Goal: Check status: Check status

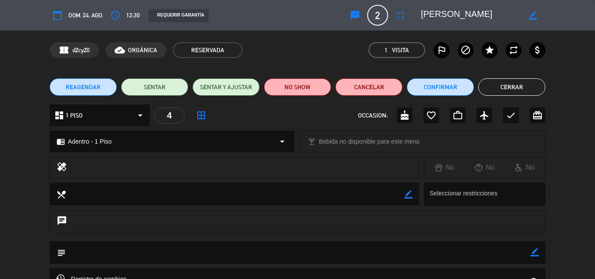
scroll to position [366, 0]
click at [505, 85] on button "Cerrar" at bounding box center [511, 86] width 67 height 17
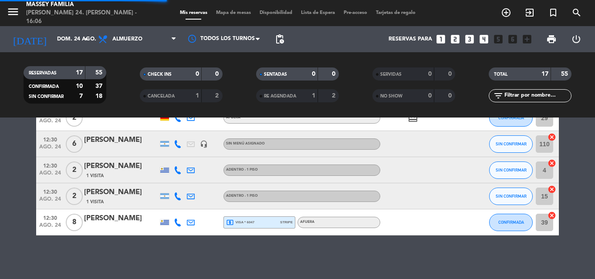
click at [0, 166] on bookings-row "12:30 ago. 24 2 [PERSON_NAME] Adentro - 1 Piso favorite_border CONFIRMADA 10 ca…" at bounding box center [297, 13] width 595 height 444
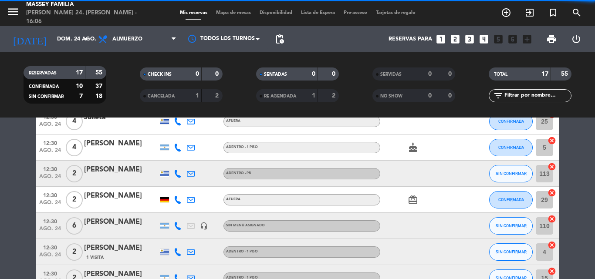
click at [21, 172] on bookings-row "12:30 ago. 24 2 [PERSON_NAME] Adentro - 1 Piso favorite_border CONFIRMADA 10 ca…" at bounding box center [297, 95] width 595 height 444
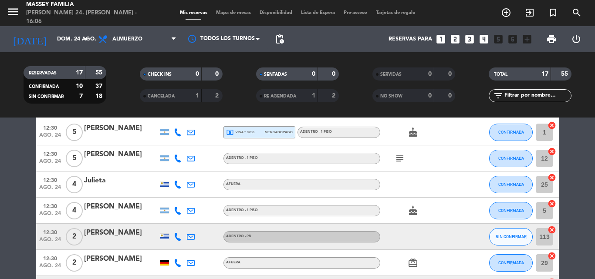
click at [25, 179] on bookings-row "12:30 ago. 24 2 [PERSON_NAME] Adentro - 1 Piso favorite_border CONFIRMADA 10 ca…" at bounding box center [297, 158] width 595 height 444
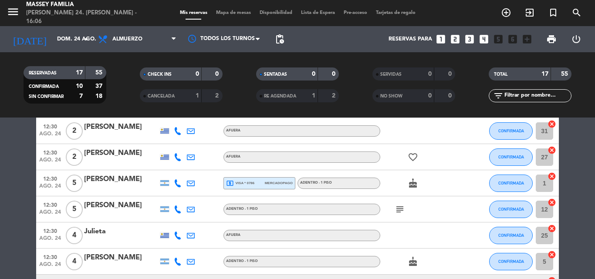
click at [20, 176] on bookings-row "12:30 ago. 24 2 [PERSON_NAME] Adentro - 1 Piso favorite_border CONFIRMADA 10 ca…" at bounding box center [297, 209] width 595 height 444
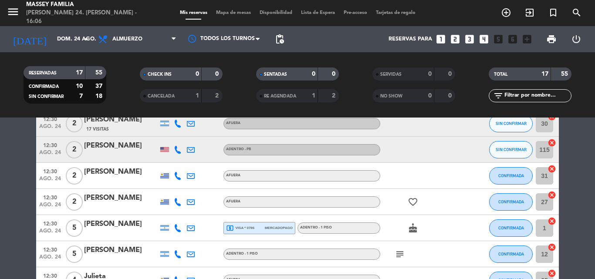
click at [15, 174] on bookings-row "12:30 ago. 24 2 [PERSON_NAME] Adentro - 1 Piso favorite_border CONFIRMADA 10 ca…" at bounding box center [297, 254] width 595 height 444
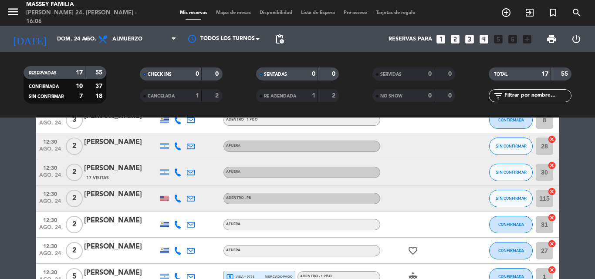
scroll to position [62, 0]
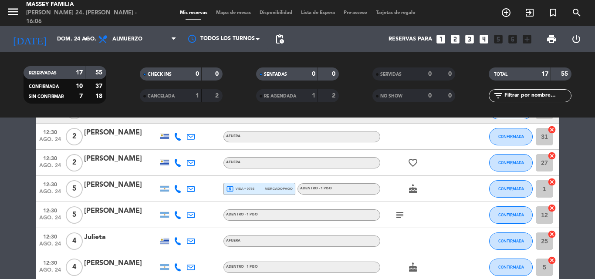
click at [19, 193] on bookings-row "12:30 ago. 24 2 [PERSON_NAME] Adentro - 1 Piso favorite_border CONFIRMADA 10 ca…" at bounding box center [297, 215] width 595 height 444
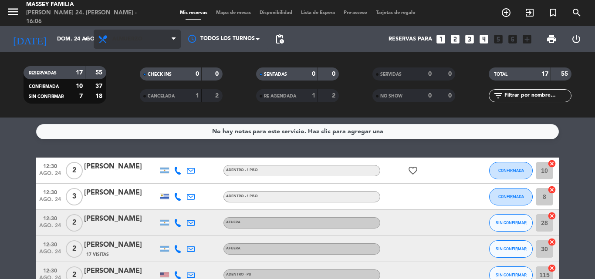
click at [109, 39] on icon at bounding box center [104, 39] width 13 height 10
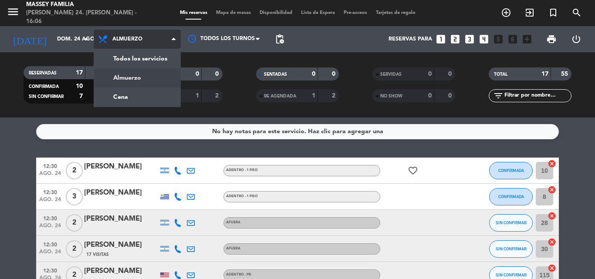
click at [105, 98] on div "menu [PERSON_NAME] [PERSON_NAME] 24. [PERSON_NAME] - 16:06 Mis reservas Mapa de…" at bounding box center [297, 59] width 595 height 118
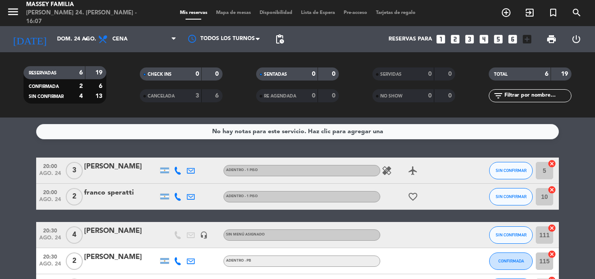
click at [21, 203] on bookings-row "20:00 ago. 24 3 [PERSON_NAME] - 1 Piso healing airplanemode_active SIN CONFIRMA…" at bounding box center [297, 242] width 595 height 169
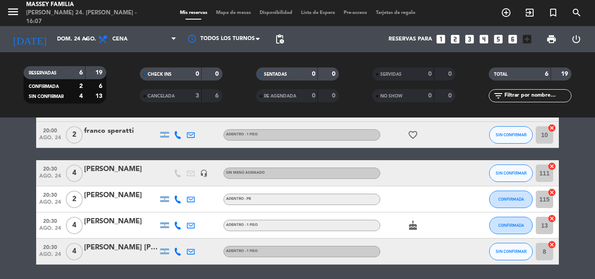
scroll to position [91, 0]
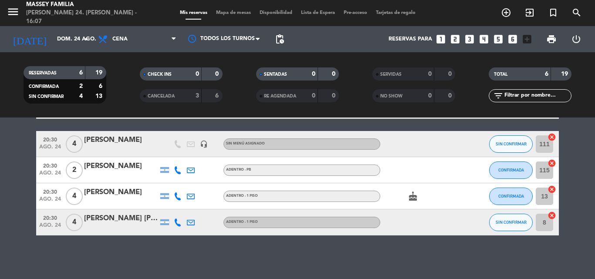
click at [15, 174] on bookings-row "20:00 ago. 24 3 [PERSON_NAME] - 1 Piso healing airplanemode_active SIN CONFIRMA…" at bounding box center [297, 151] width 595 height 169
click at [15, 172] on bookings-row "20:00 ago. 24 3 [PERSON_NAME] - 1 Piso healing airplanemode_active SIN CONFIRMA…" at bounding box center [297, 151] width 595 height 169
click at [21, 195] on bookings-row "20:00 ago. 24 3 [PERSON_NAME] - 1 Piso healing airplanemode_active SIN CONFIRMA…" at bounding box center [297, 151] width 595 height 169
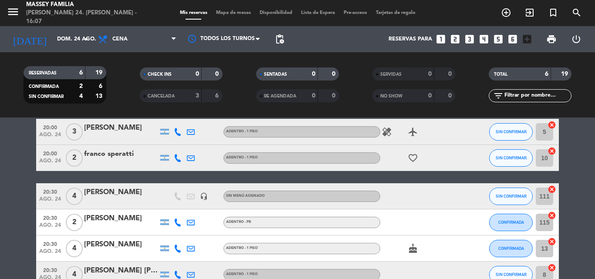
scroll to position [30, 0]
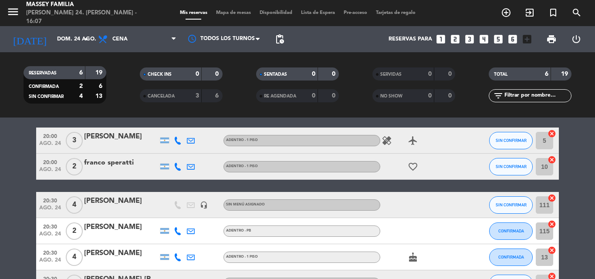
click at [15, 181] on bookings-row "20:00 ago. 24 3 [PERSON_NAME] - 1 Piso healing airplanemode_active SIN CONFIRMA…" at bounding box center [297, 212] width 595 height 169
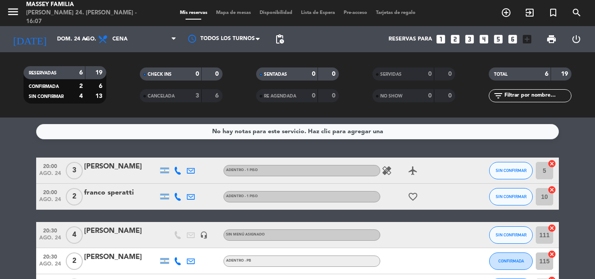
click at [15, 177] on bookings-row "20:00 ago. 24 3 [PERSON_NAME] - 1 Piso healing airplanemode_active SIN CONFIRMA…" at bounding box center [297, 242] width 595 height 169
click at [15, 179] on bookings-row "20:00 ago. 24 3 [PERSON_NAME] - 1 Piso healing airplanemode_active SIN CONFIRMA…" at bounding box center [297, 242] width 595 height 169
click at [13, 176] on bookings-row "20:00 ago. 24 3 [PERSON_NAME] - 1 Piso healing airplanemode_active SIN CONFIRMA…" at bounding box center [297, 242] width 595 height 169
click at [10, 172] on bookings-row "20:00 ago. 24 3 [PERSON_NAME] - 1 Piso healing airplanemode_active SIN CONFIRMA…" at bounding box center [297, 242] width 595 height 169
